Goal: Transaction & Acquisition: Book appointment/travel/reservation

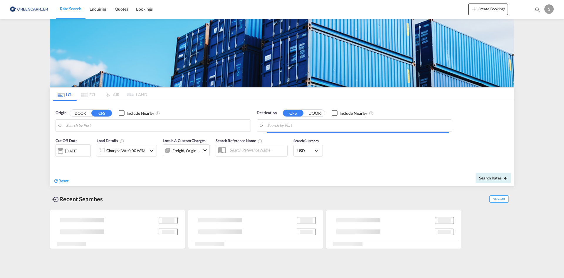
type input "[GEOGRAPHIC_DATA], [GEOGRAPHIC_DATA]"
type input "Busan, KRPUS"
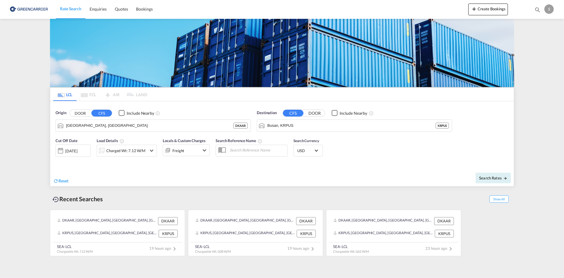
click at [118, 155] on div "Charged Wt: 7.12 W/M" at bounding box center [122, 151] width 50 height 12
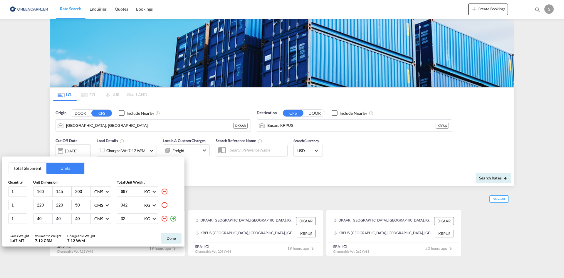
click at [164, 192] on md-icon "icon-minus-circle-outline" at bounding box center [164, 191] width 7 height 7
type input "220"
type input "50"
type input "942"
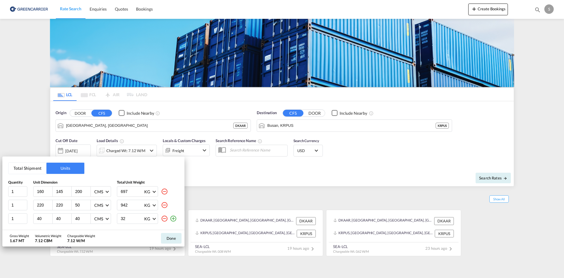
type input "40"
type input "32"
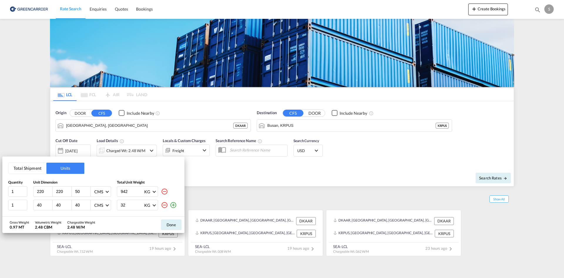
click at [164, 192] on md-icon "icon-minus-circle-outline" at bounding box center [164, 191] width 7 height 7
type input "40"
type input "32"
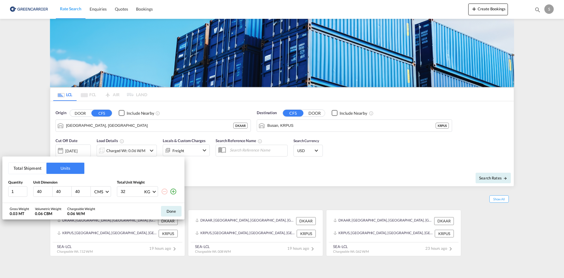
click at [42, 193] on input "40" at bounding box center [44, 191] width 16 height 5
type input "57"
type input "40"
type input "26"
type input "27"
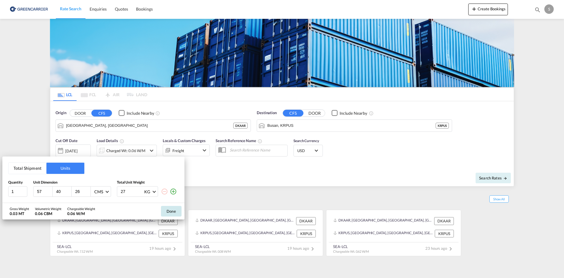
click at [165, 214] on button "Done" at bounding box center [171, 211] width 21 height 11
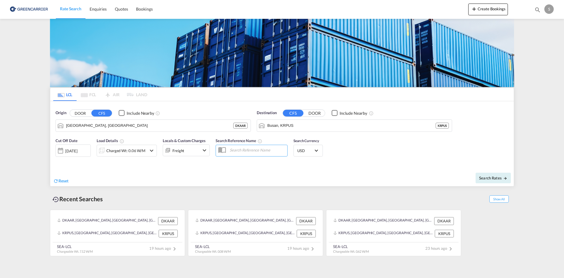
click at [234, 154] on input "text" at bounding box center [257, 149] width 61 height 9
paste input "OADO251926"
type input "OADO251926 cha"
click at [401, 155] on div "Cut Off Date 01 Oct 2025 01/10/2025 Load Details Charged Wt: 0.06 W/M Locals & …" at bounding box center [282, 151] width 464 height 32
click at [483, 174] on button "Search Rates" at bounding box center [493, 177] width 35 height 11
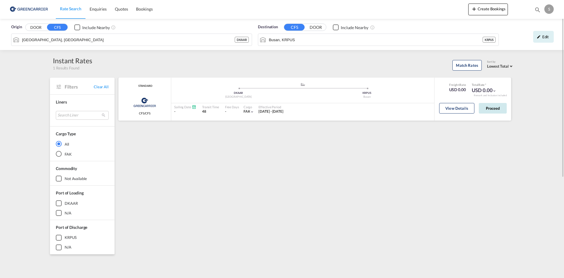
click at [505, 110] on button "Proceed" at bounding box center [493, 108] width 28 height 11
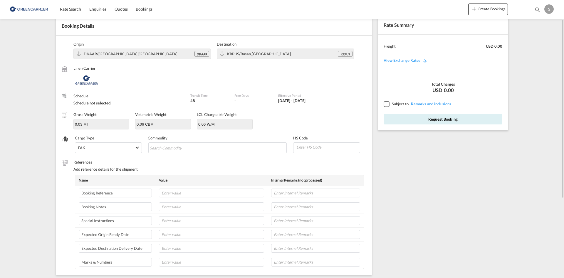
scroll to position [59, 0]
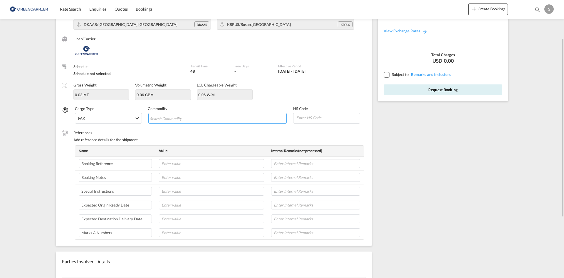
click at [181, 119] on input "Search Commodity" at bounding box center [177, 118] width 54 height 9
paste input "VALVES, F. HYDRAULIC POWER TRANSMISSION"
type input "VALVES, F. HYDRAULIC POWER TRANSMISSION"
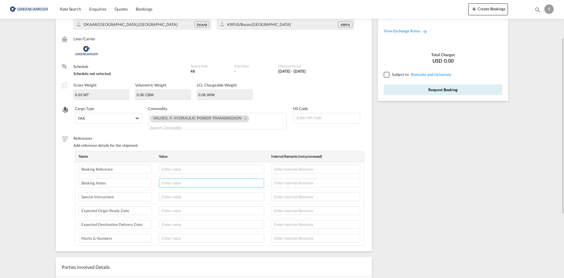
click at [184, 185] on input "text" at bounding box center [211, 182] width 105 height 9
click at [180, 195] on input "text" at bounding box center [211, 196] width 105 height 9
click at [184, 183] on input "text" at bounding box center [211, 182] width 105 height 9
click at [179, 209] on input "text" at bounding box center [211, 210] width 105 height 9
click at [178, 199] on input "text" at bounding box center [211, 196] width 105 height 9
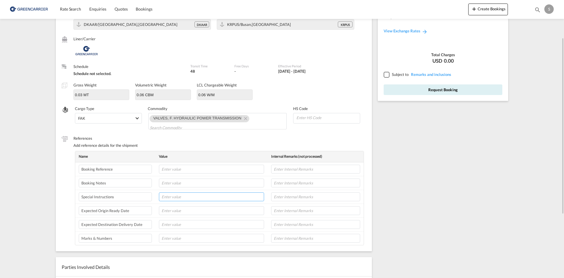
paste input "WE HAVE RECEIVED THE CONFIRATION, PLEASE ARRANGE THE PICK UP FOR THIS SHIPMENT.…"
type input "WE HAVE RECEIVED THE CONFIRATION, PLEASE ARRANGE THE PICK UP FOR THIS SHIPMENT.…"
click at [174, 224] on input "text" at bounding box center [211, 224] width 105 height 9
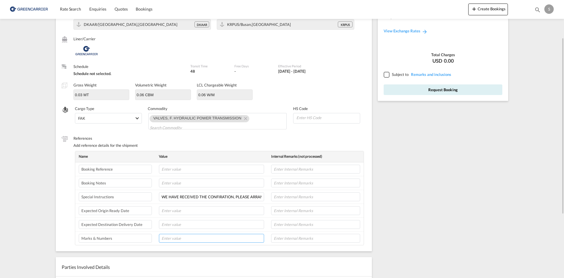
click at [174, 236] on input "text" at bounding box center [211, 238] width 105 height 9
click at [193, 236] on input "delivery note" at bounding box center [211, 238] width 105 height 9
type input "delivery note 55475957"
click at [370, 154] on div "Name Value Internal Remarks (not processed) Booking Reference Booking Notes Spe…" at bounding box center [227, 198] width 304 height 94
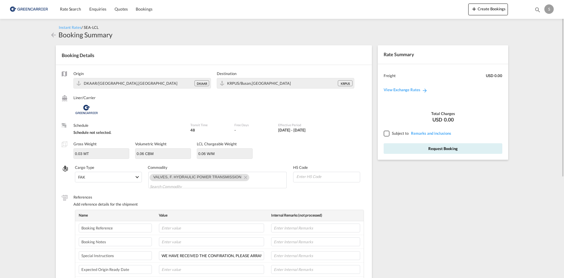
click at [384, 135] on div at bounding box center [386, 132] width 5 height 5
click at [389, 146] on button "Request Booking" at bounding box center [443, 148] width 119 height 11
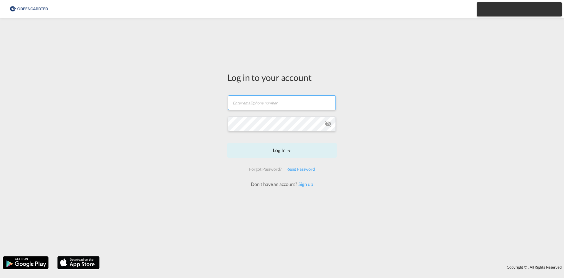
type input "ocean.nordic@atlanticif.com"
click at [273, 149] on button "Log In" at bounding box center [281, 150] width 109 height 15
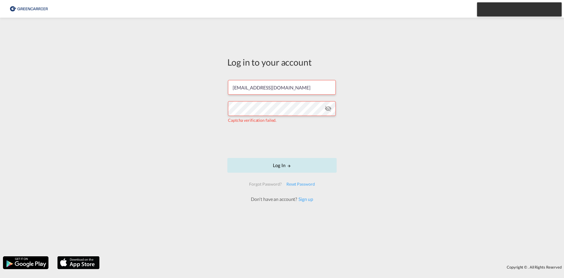
click at [264, 164] on button "Log In" at bounding box center [281, 165] width 109 height 15
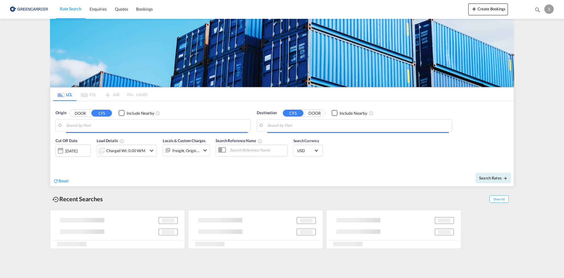
type input "Aarhus, DKAAR"
type input "Busan, KRPUS"
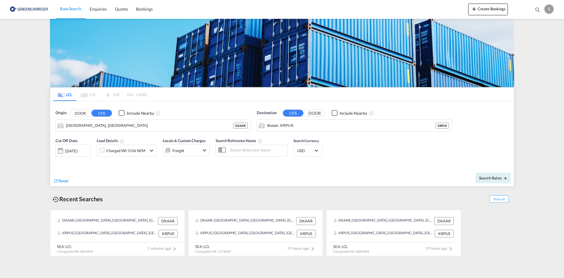
click at [138, 152] on div "Charged Wt: 0.06 W/M" at bounding box center [125, 150] width 39 height 8
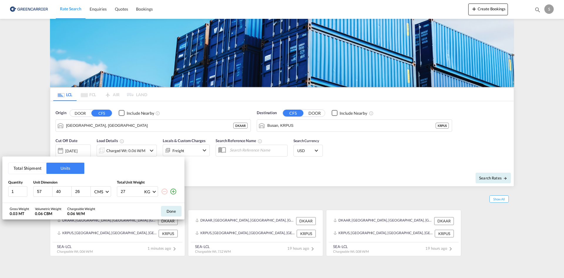
click at [226, 173] on div "Total Shipment Units Quantity Unit Dimension Total Unit Weight 1 57 40 26 CMS C…" at bounding box center [282, 139] width 564 height 278
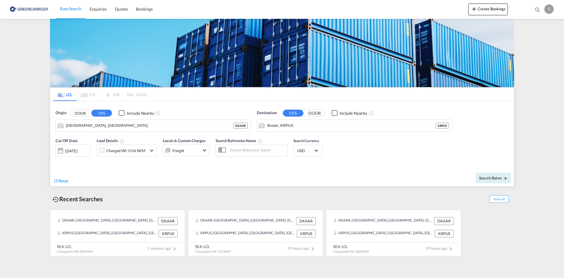
click at [231, 154] on input "text" at bounding box center [257, 149] width 61 height 9
click at [233, 150] on input "text" at bounding box center [257, 149] width 61 height 9
paste input "OADO251926"
type input "OADO251926 cha"
click at [346, 177] on div "Search Rates" at bounding box center [398, 177] width 230 height 17
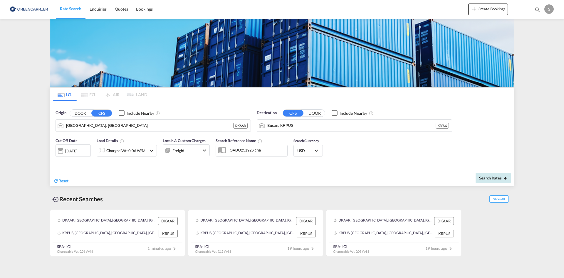
click at [485, 175] on span "Search Rates" at bounding box center [493, 177] width 28 height 5
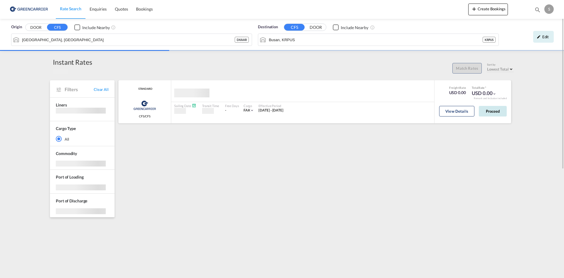
click at [487, 114] on button "Proceed" at bounding box center [493, 111] width 28 height 11
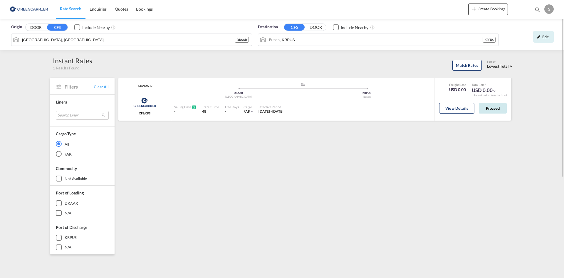
click at [496, 111] on button "Proceed" at bounding box center [493, 108] width 28 height 11
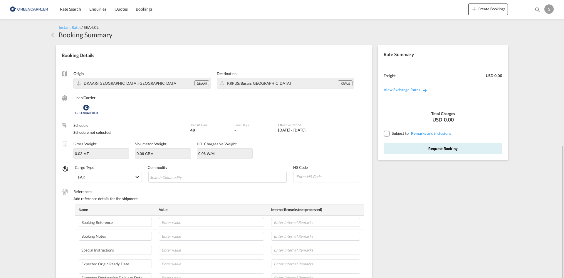
scroll to position [117, 0]
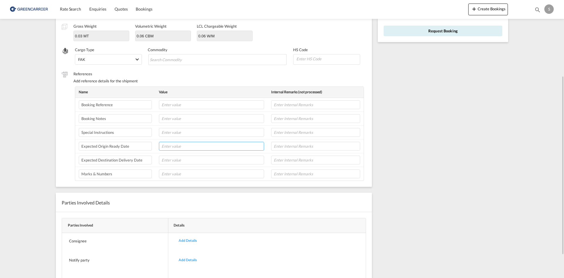
click at [182, 147] on input "text" at bounding box center [211, 146] width 105 height 9
click at [179, 135] on input "text" at bounding box center [211, 132] width 105 height 9
paste input "WE HAVE RECEIVED THE CONFIRATION, PLEASE ARRANGE THE PICK UP FOR THIS SHIPMENT.…"
type input "WE HAVE RECEIVED THE CONFIRATION, PLEASE ARRANGE THE PICK UP FOR THIS SHIPMENT.…"
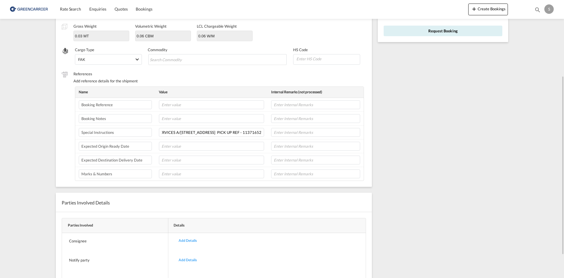
scroll to position [0, 0]
drag, startPoint x: 193, startPoint y: 165, endPoint x: 192, endPoint y: 162, distance: 3.4
click at [193, 165] on td at bounding box center [211, 160] width 112 height 14
click at [192, 162] on input "text" at bounding box center [211, 159] width 105 height 9
type input "delivery note No. : 55475957"
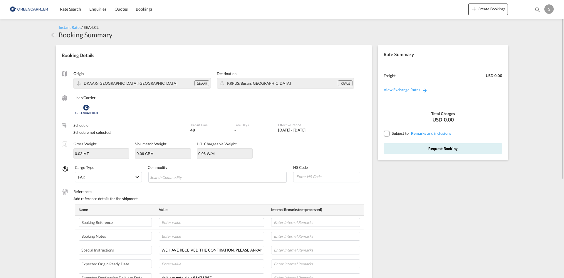
click at [389, 132] on div at bounding box center [386, 132] width 5 height 5
click at [401, 149] on button "Request Booking" at bounding box center [443, 148] width 119 height 11
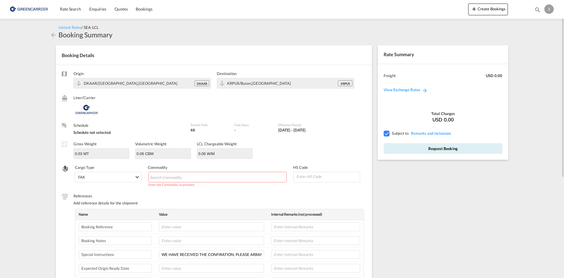
click at [194, 179] on input "Chips input." at bounding box center [177, 176] width 54 height 9
paste input "VALVES, F. HYDRAULIC POWER TRANSMISSION"
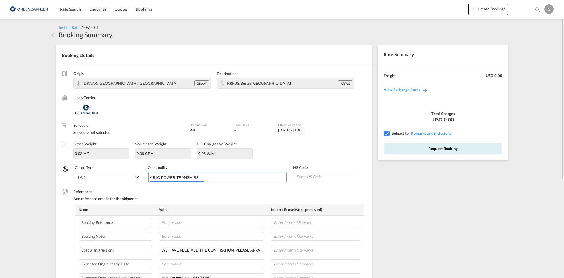
type input "VALVES, F. HYDRAULIC POWER TRANSMISSION"
click at [233, 198] on div "References Add reference details for the shipment" at bounding box center [219, 196] width 293 height 15
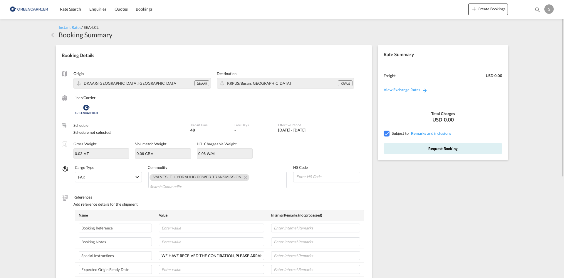
click at [401, 154] on div "Rate Summary Freight USD 0.00 View Exchange Rates Total Charges USD 0.00 Subjec…" at bounding box center [443, 102] width 130 height 114
click at [406, 150] on button "Request Booking" at bounding box center [443, 148] width 119 height 11
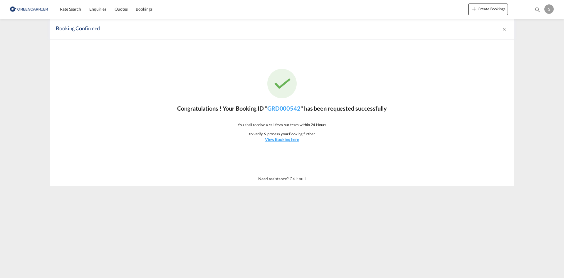
click at [71, 54] on div "Congratulations ! Your Booking ID " GRD000542 " has been requested successfully…" at bounding box center [282, 105] width 464 height 132
